Goal: Task Accomplishment & Management: Manage account settings

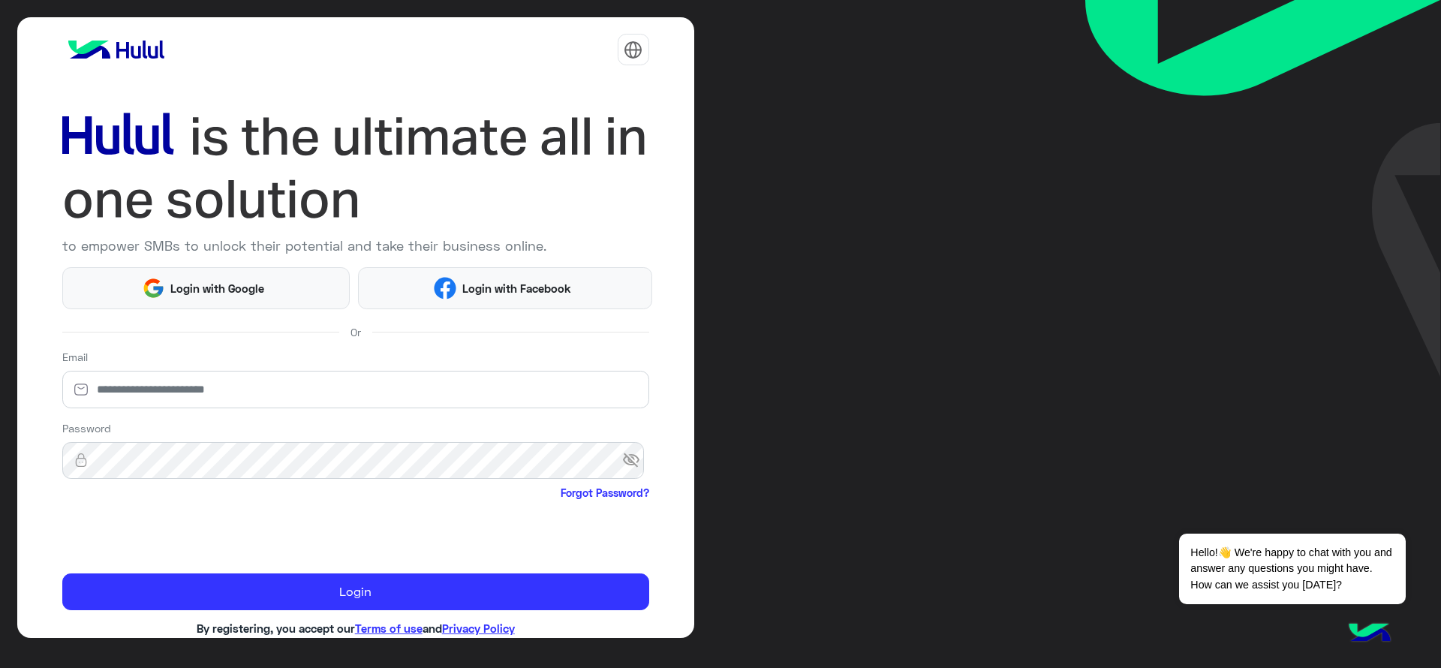
scroll to position [32, 0]
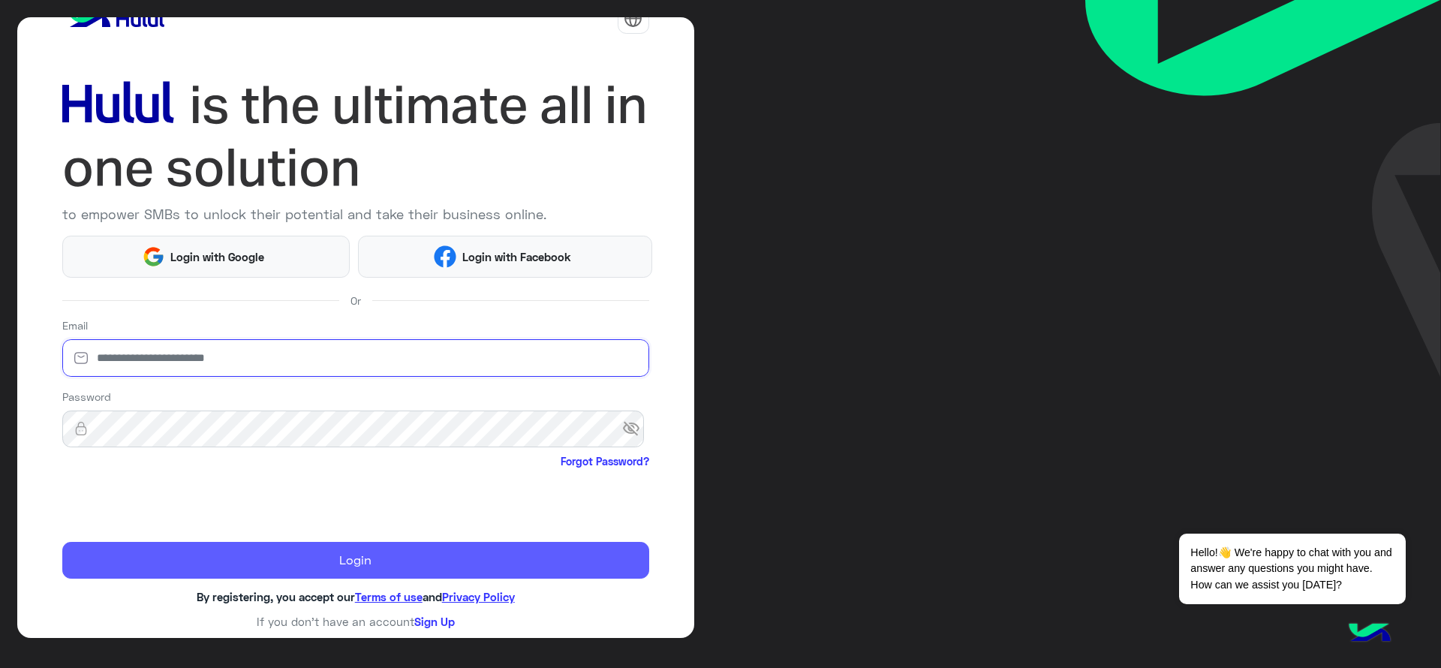
type input "**********"
click at [218, 546] on button "Login" at bounding box center [355, 561] width 587 height 38
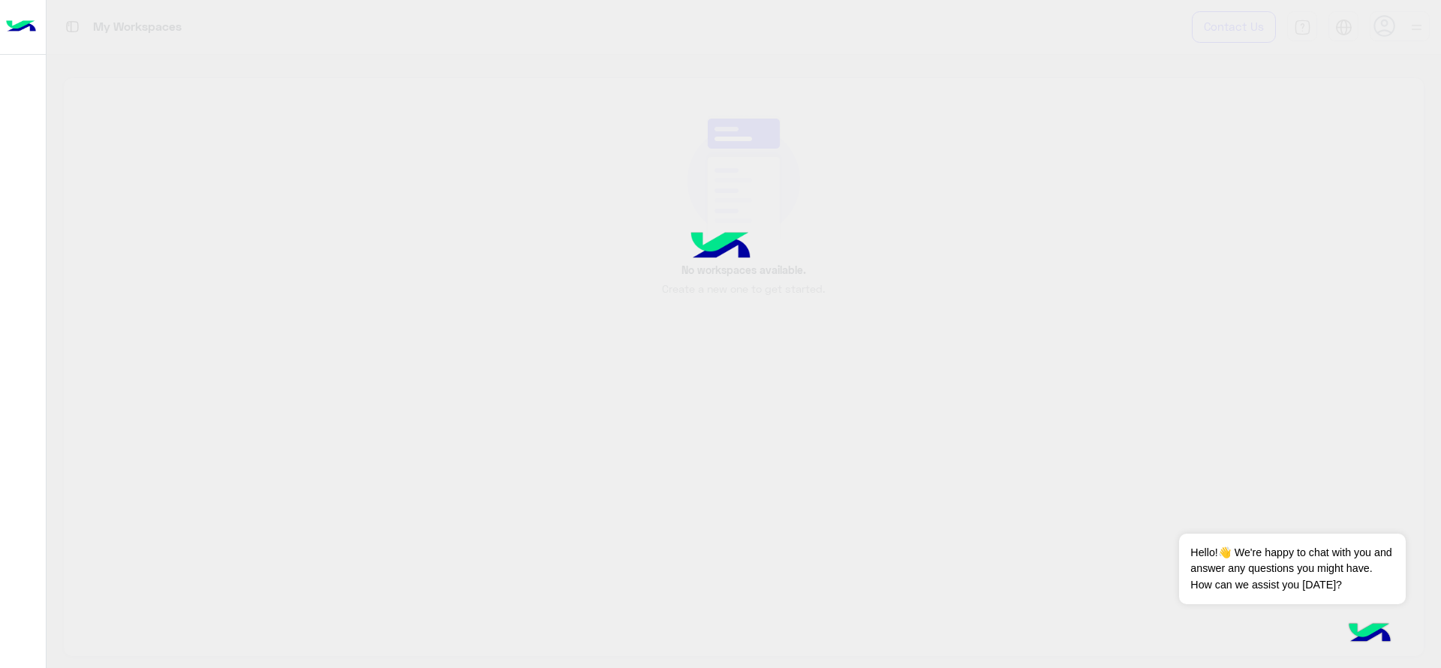
click at [218, 546] on div at bounding box center [720, 334] width 1441 height 668
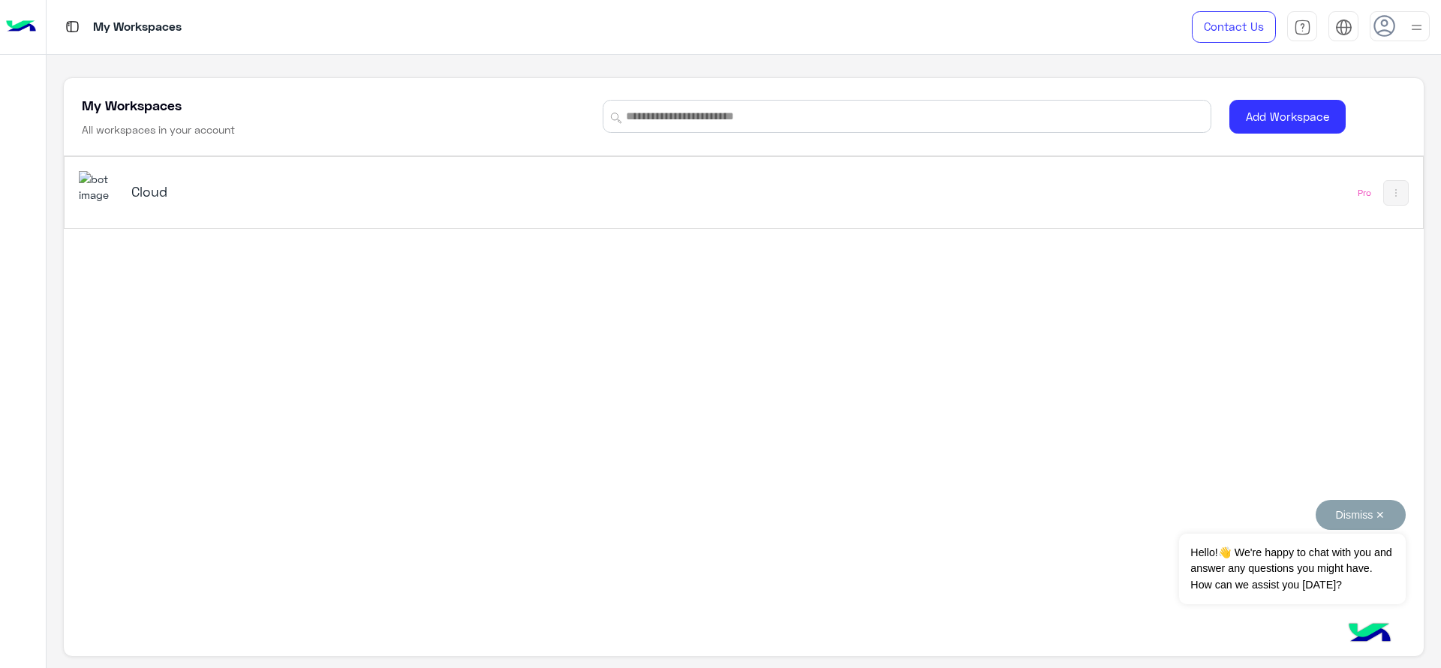
click at [1357, 520] on button "Dismiss ✕" at bounding box center [1361, 515] width 90 height 30
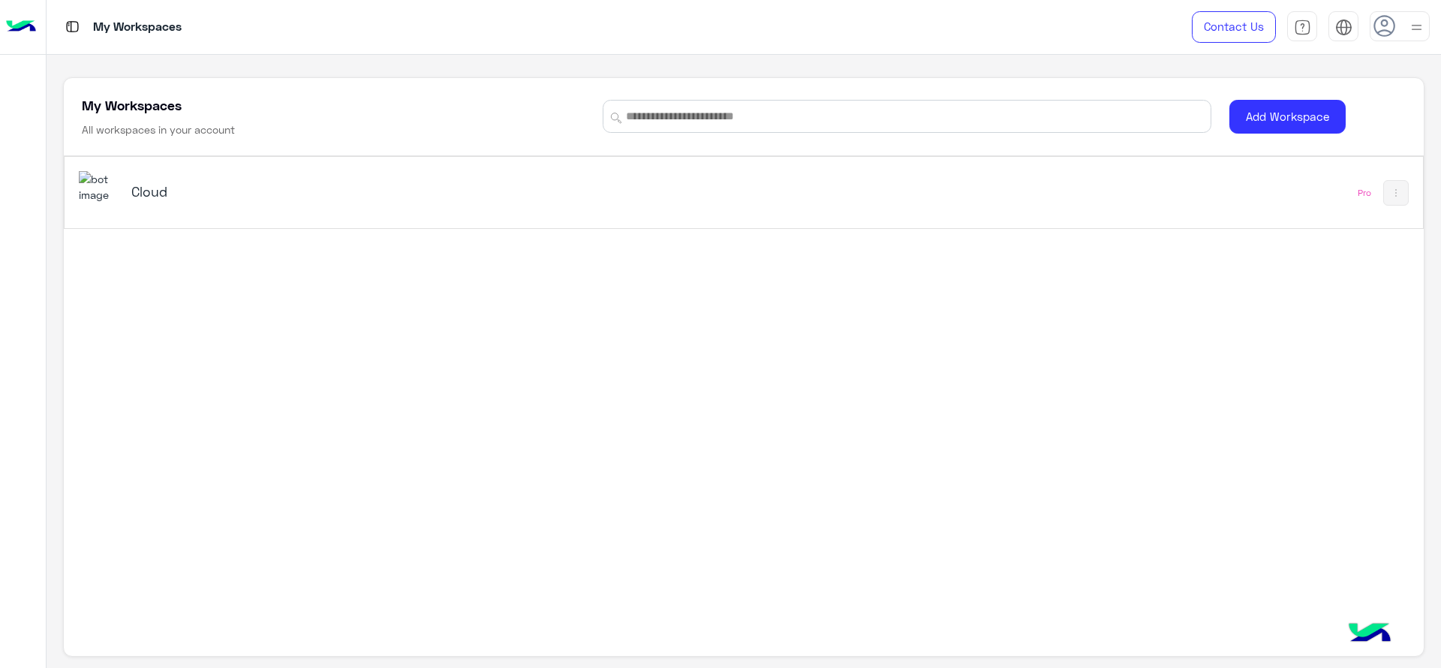
click at [169, 202] on div "Cloud" at bounding box center [370, 192] width 479 height 21
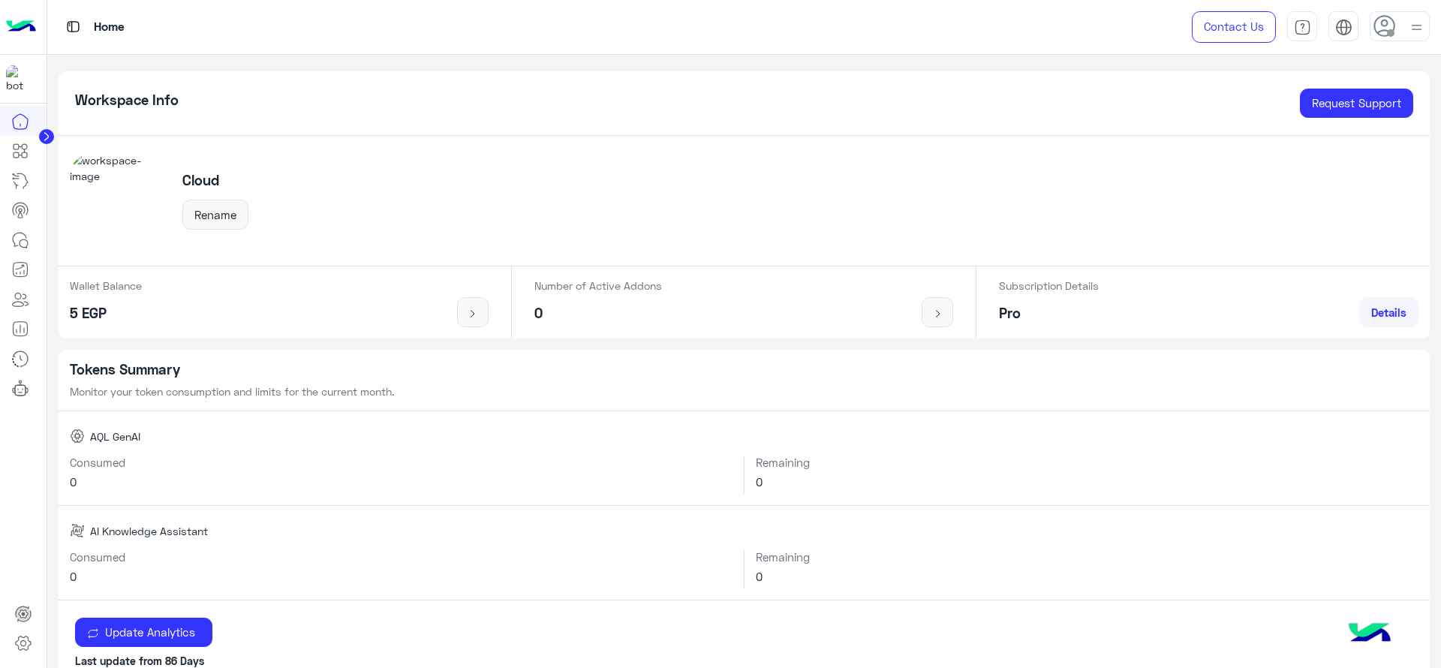
click at [1408, 31] on img at bounding box center [1417, 27] width 19 height 19
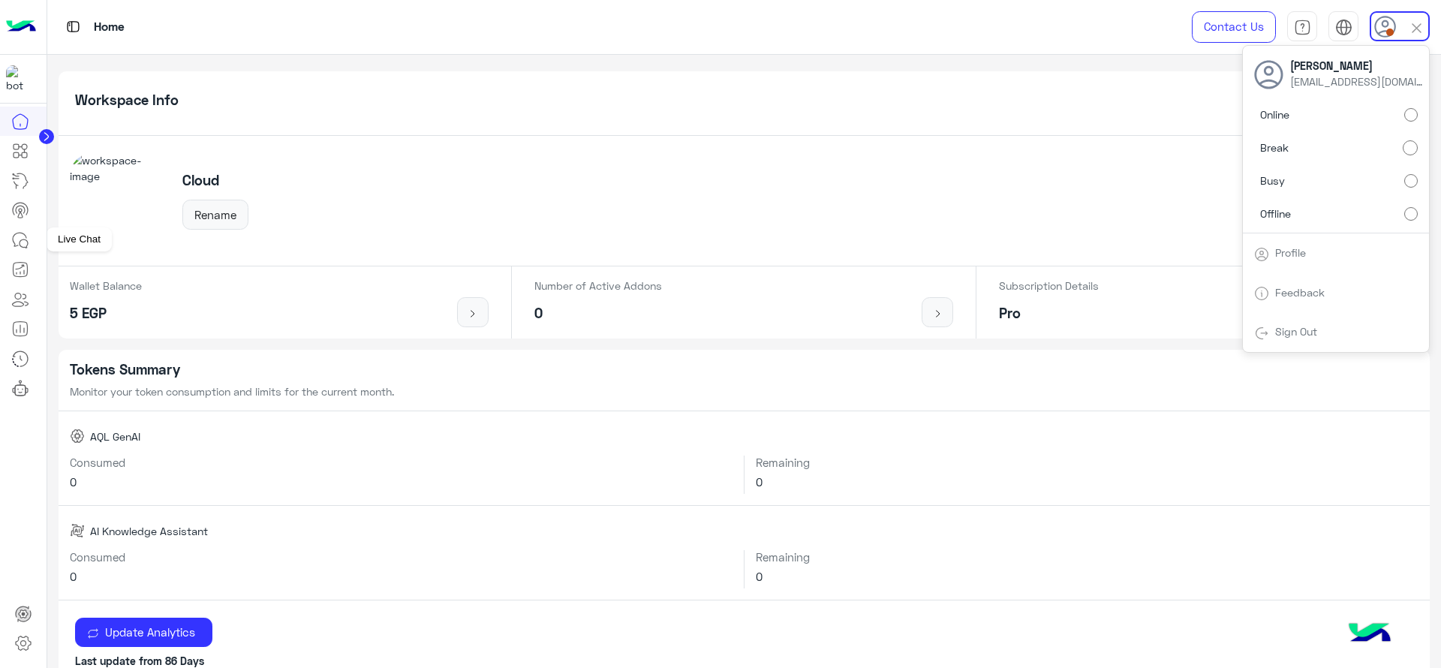
click at [20, 244] on icon at bounding box center [20, 240] width 18 height 18
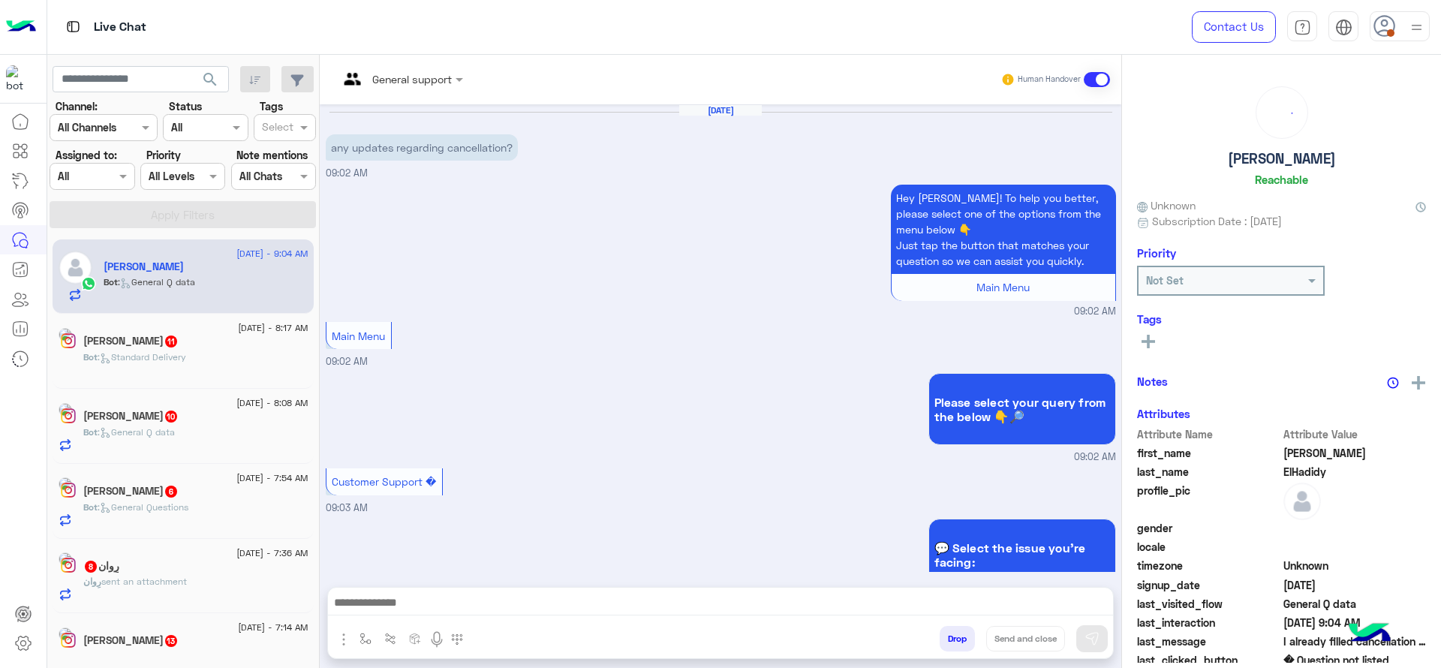
scroll to position [1190, 0]
